Goal: Navigation & Orientation: Find specific page/section

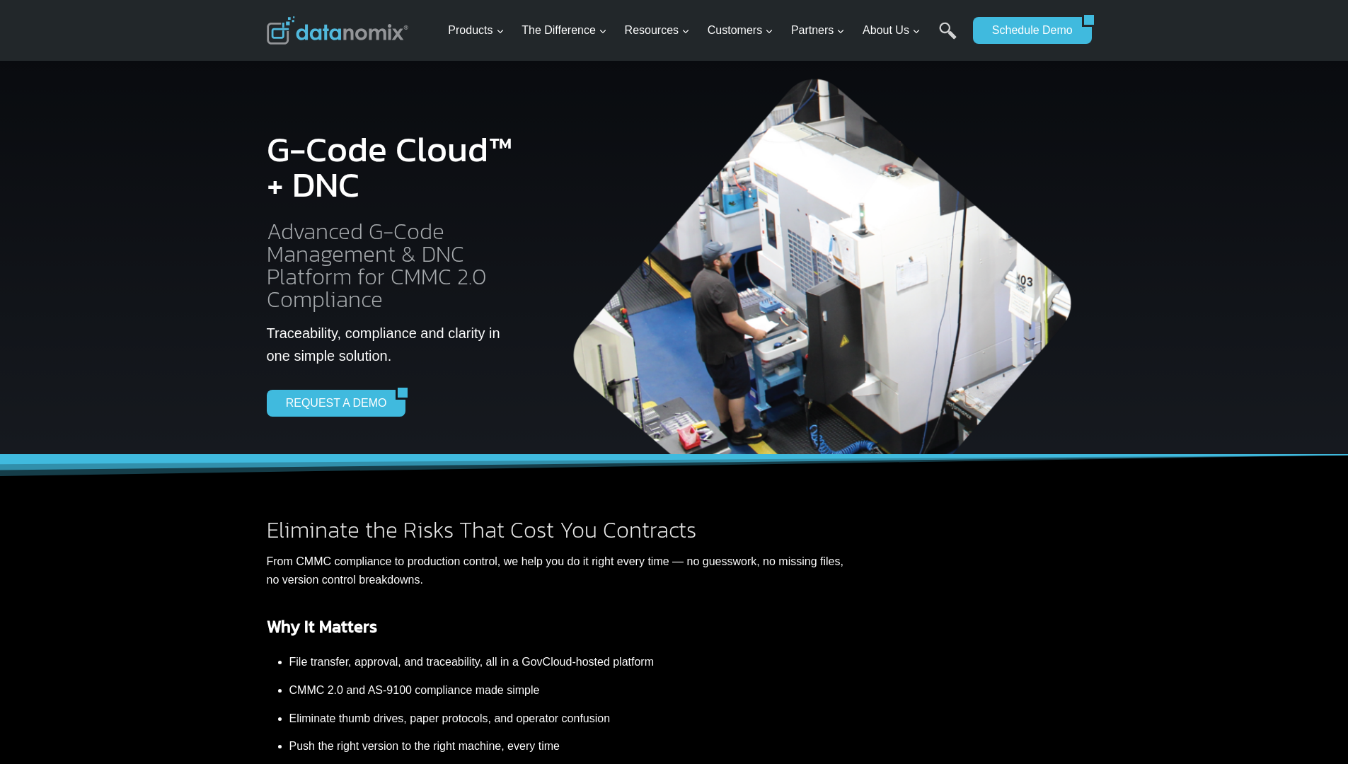
scroll to position [2499, 0]
